Goal: Task Accomplishment & Management: Manage account settings

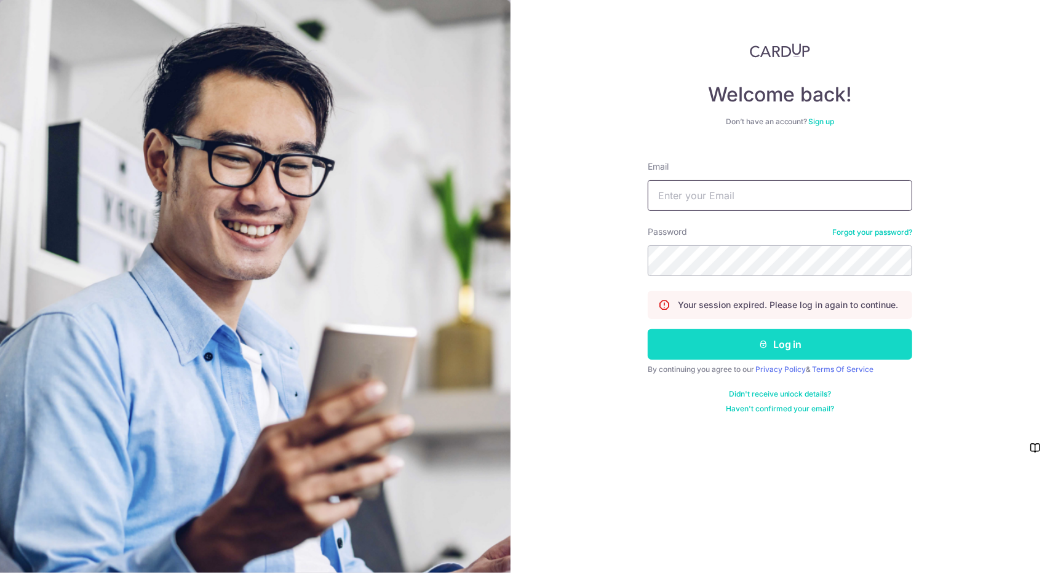
type input "[EMAIL_ADDRESS][DOMAIN_NAME]"
click at [726, 340] on button "Log in" at bounding box center [780, 344] width 265 height 31
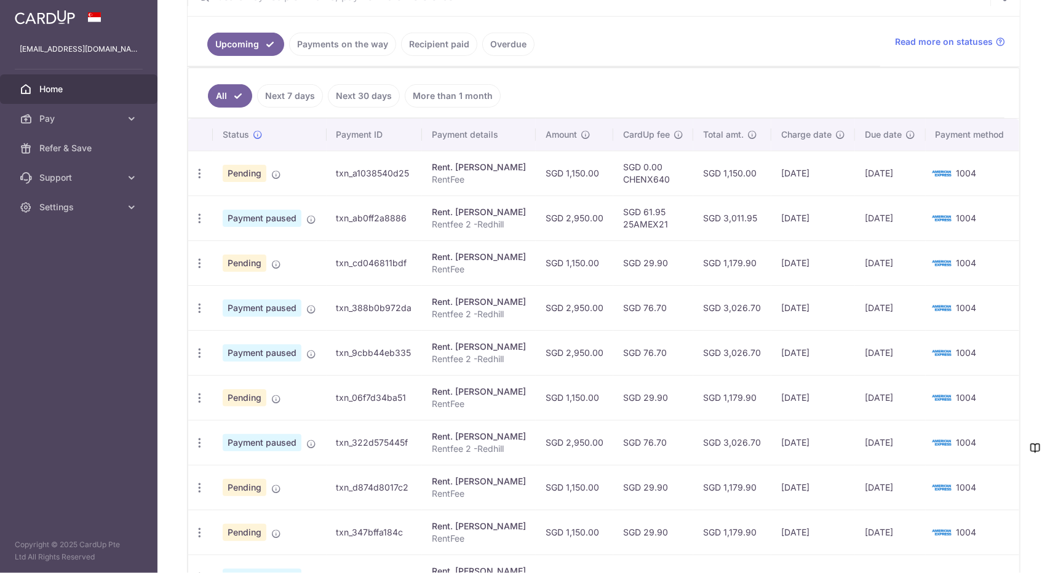
scroll to position [308, 0]
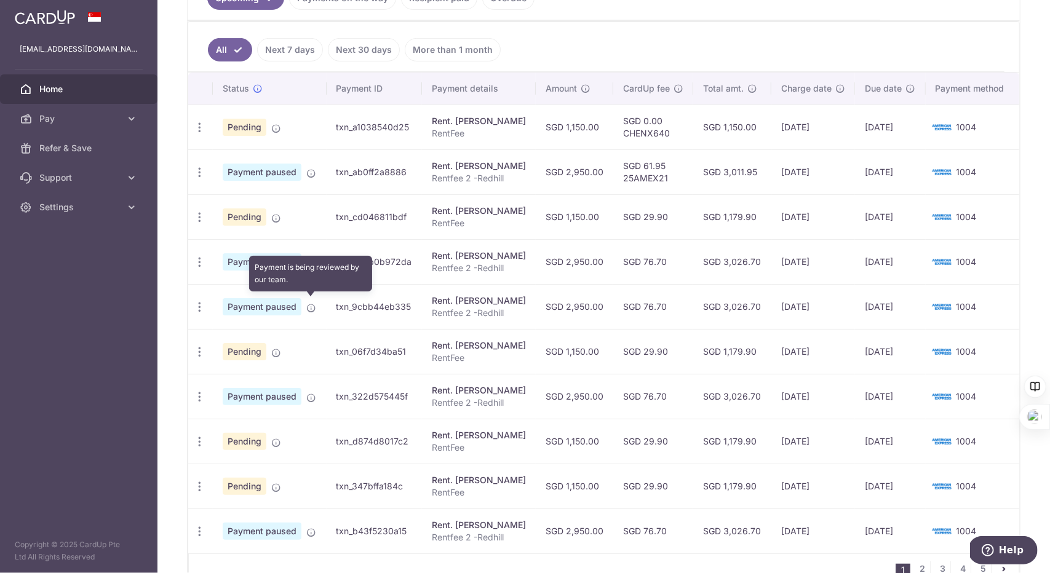
click at [309, 301] on span at bounding box center [311, 306] width 10 height 10
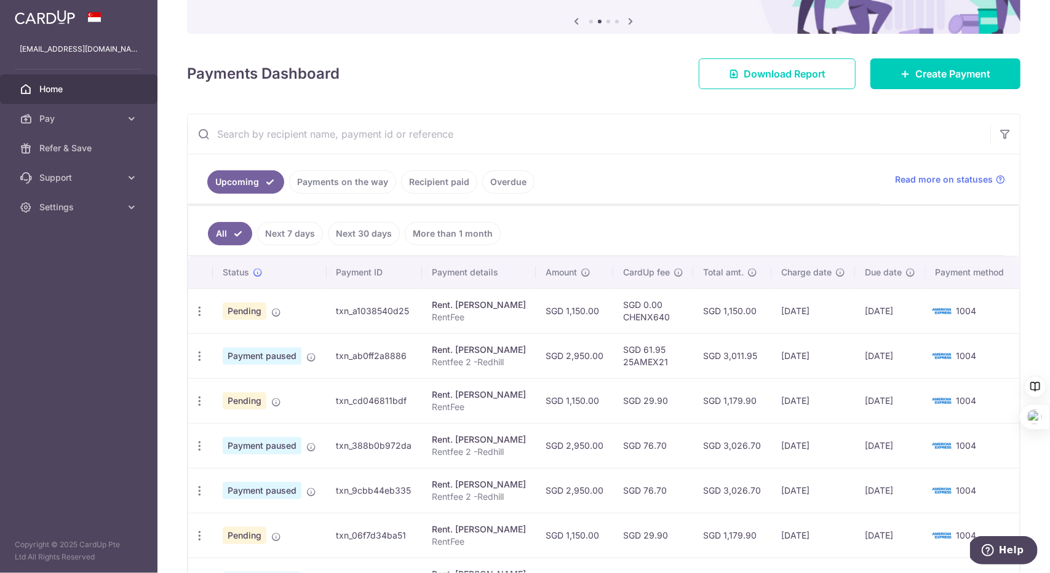
scroll to position [123, 0]
